Goal: Check status

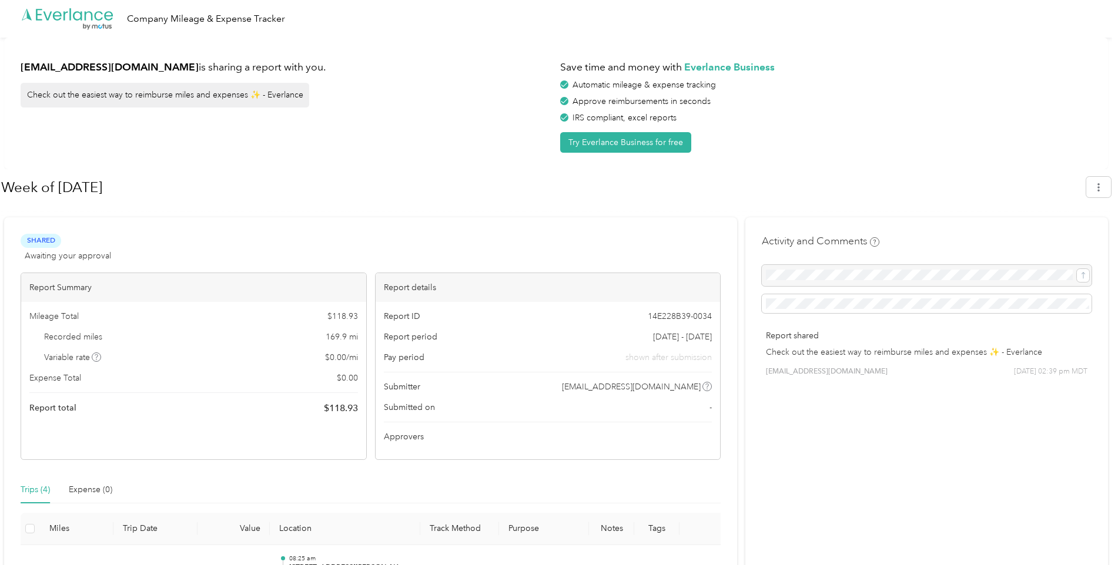
scroll to position [251, 0]
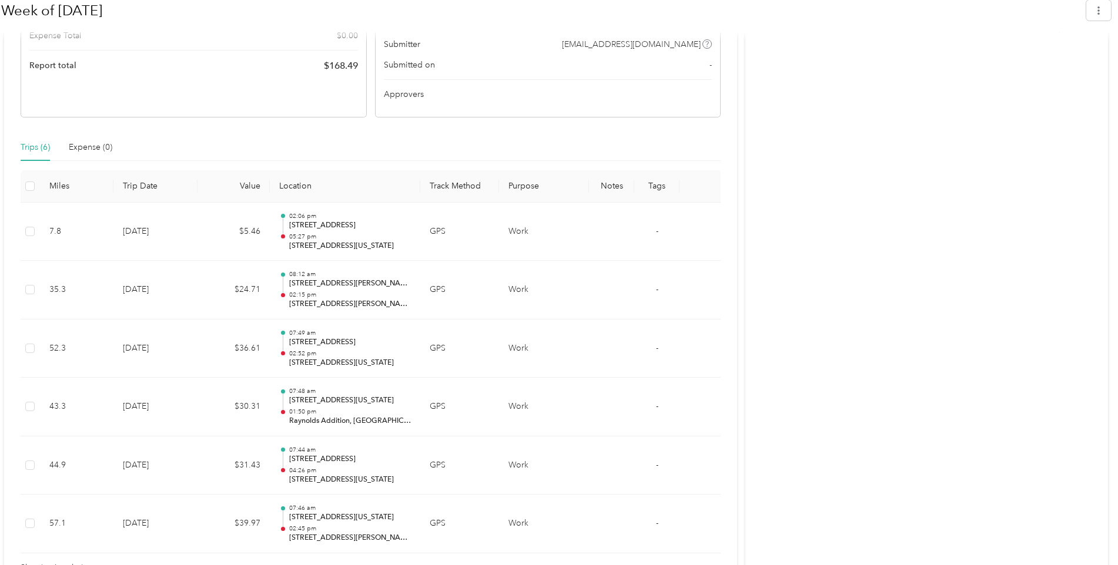
scroll to position [368, 0]
